Goal: Find contact information: Find contact information

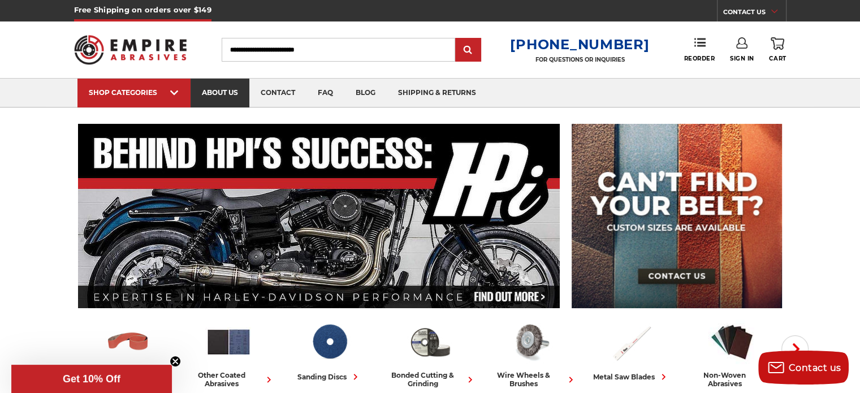
click at [219, 102] on link "about us" at bounding box center [219, 93] width 59 height 29
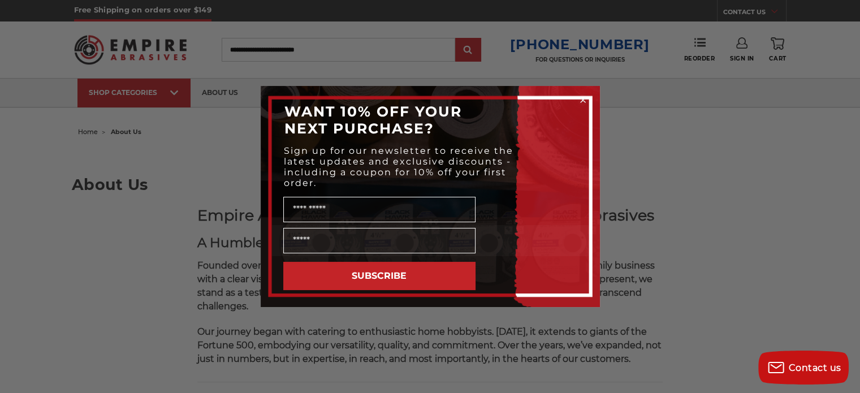
click at [588, 101] on circle "Close dialog" at bounding box center [582, 100] width 11 height 11
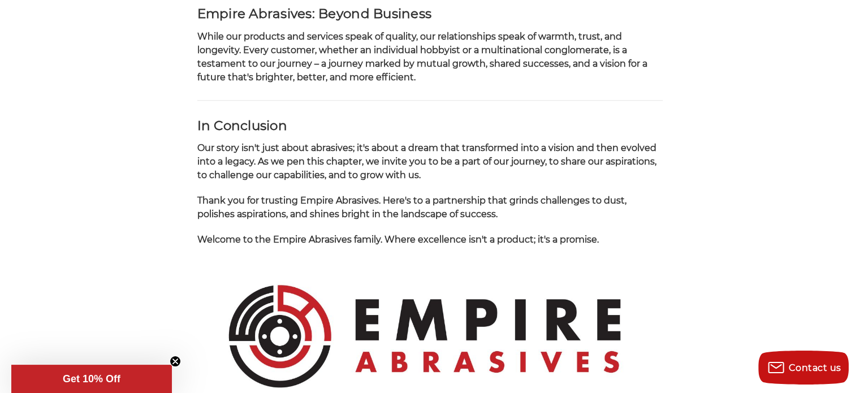
scroll to position [1316, 0]
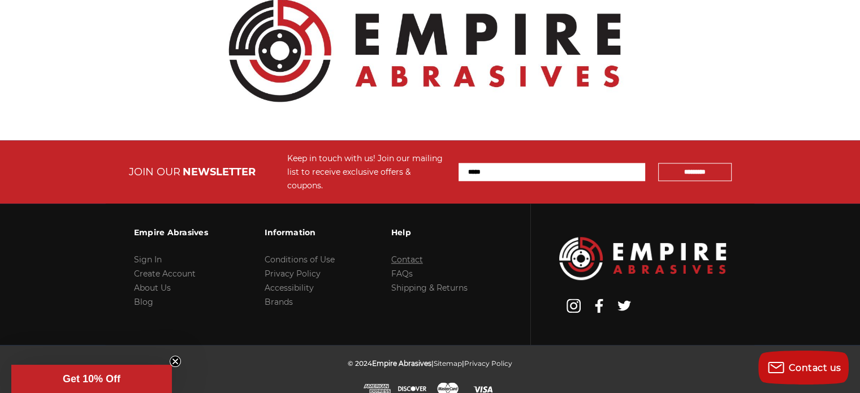
click at [410, 254] on link "Contact" at bounding box center [407, 259] width 32 height 10
